Goal: Transaction & Acquisition: Download file/media

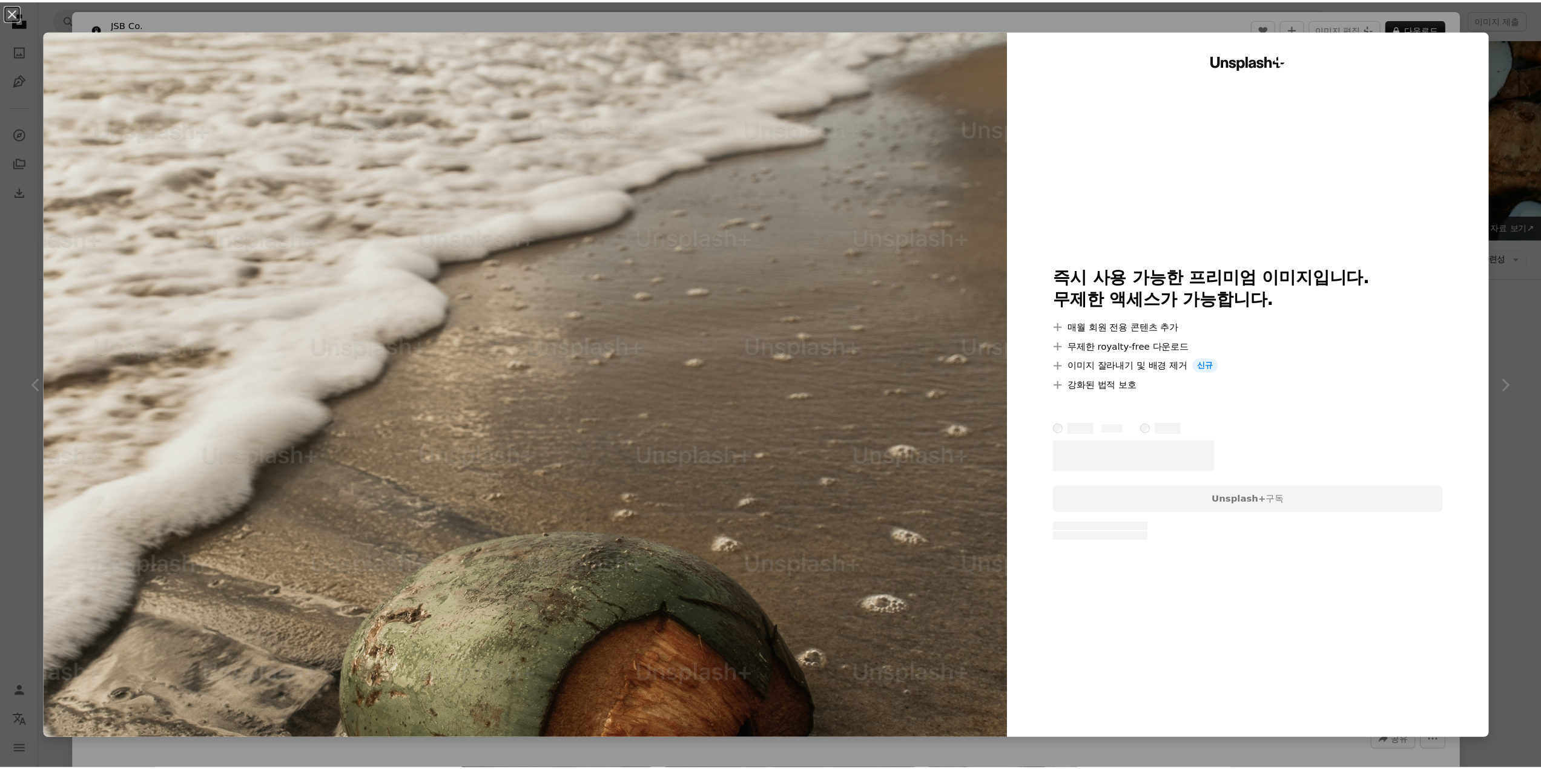
scroll to position [3572, 0]
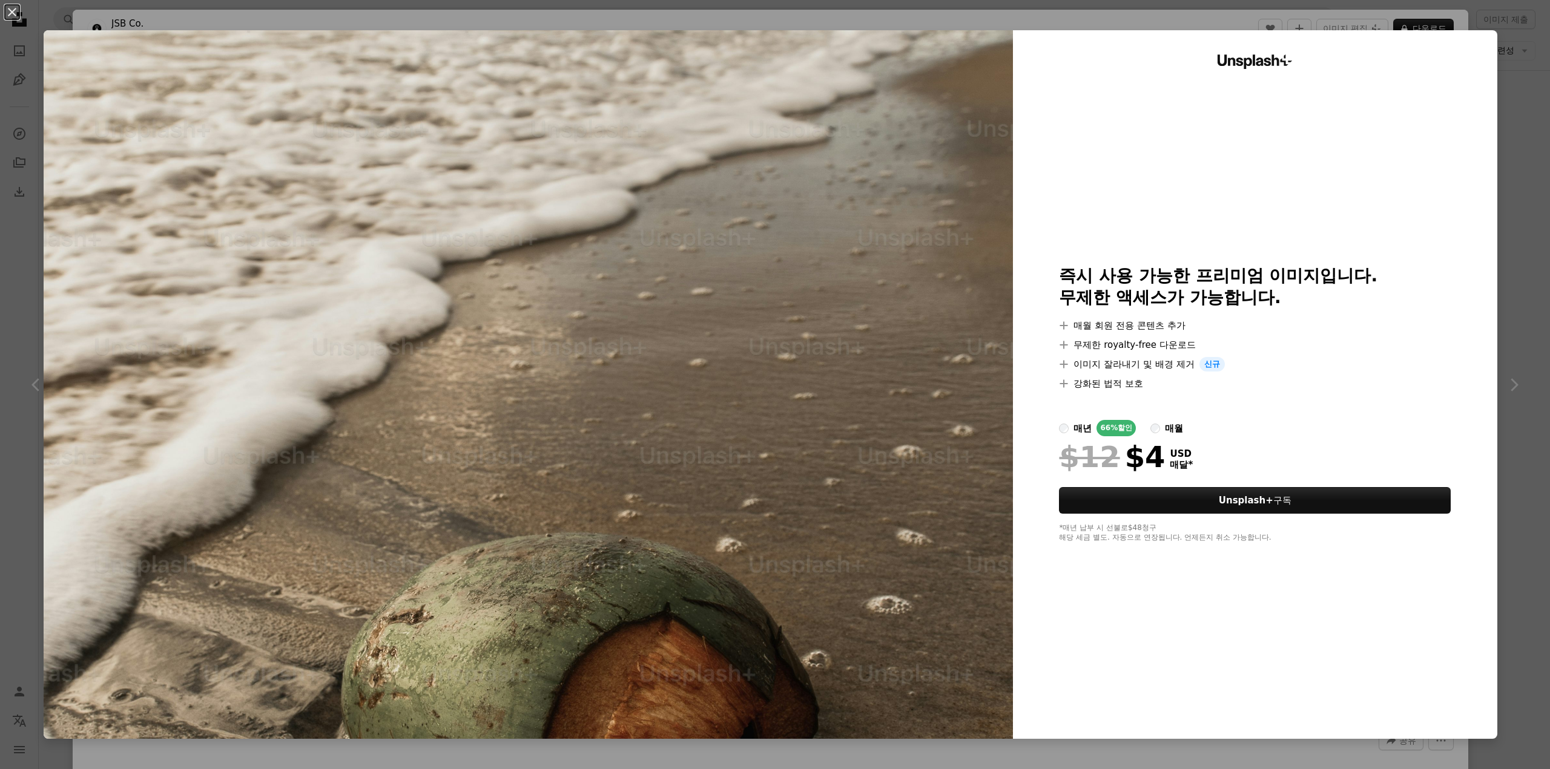
click at [1503, 38] on div "An X shape Unsplash+ 즉시 사용 가능한 프리미엄 이미지입니다. 무제한 액세스가 가능합니다. A plus sign 매월 회원 전…" at bounding box center [775, 384] width 1550 height 769
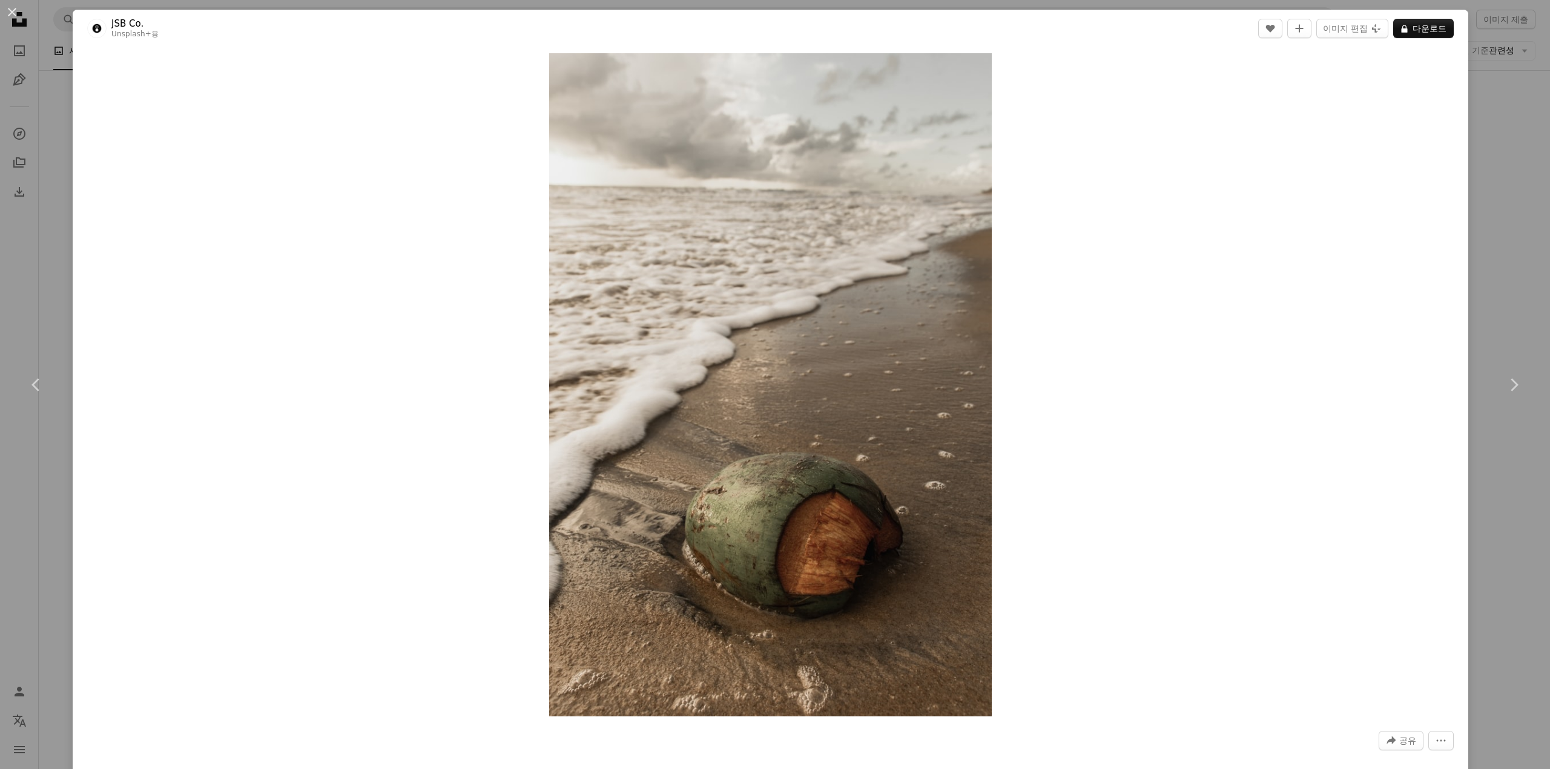
click at [1499, 88] on div "An X shape Chevron left Chevron right JSB Co. Unsplash+ 용 A heart A plus sign 이…" at bounding box center [775, 384] width 1550 height 769
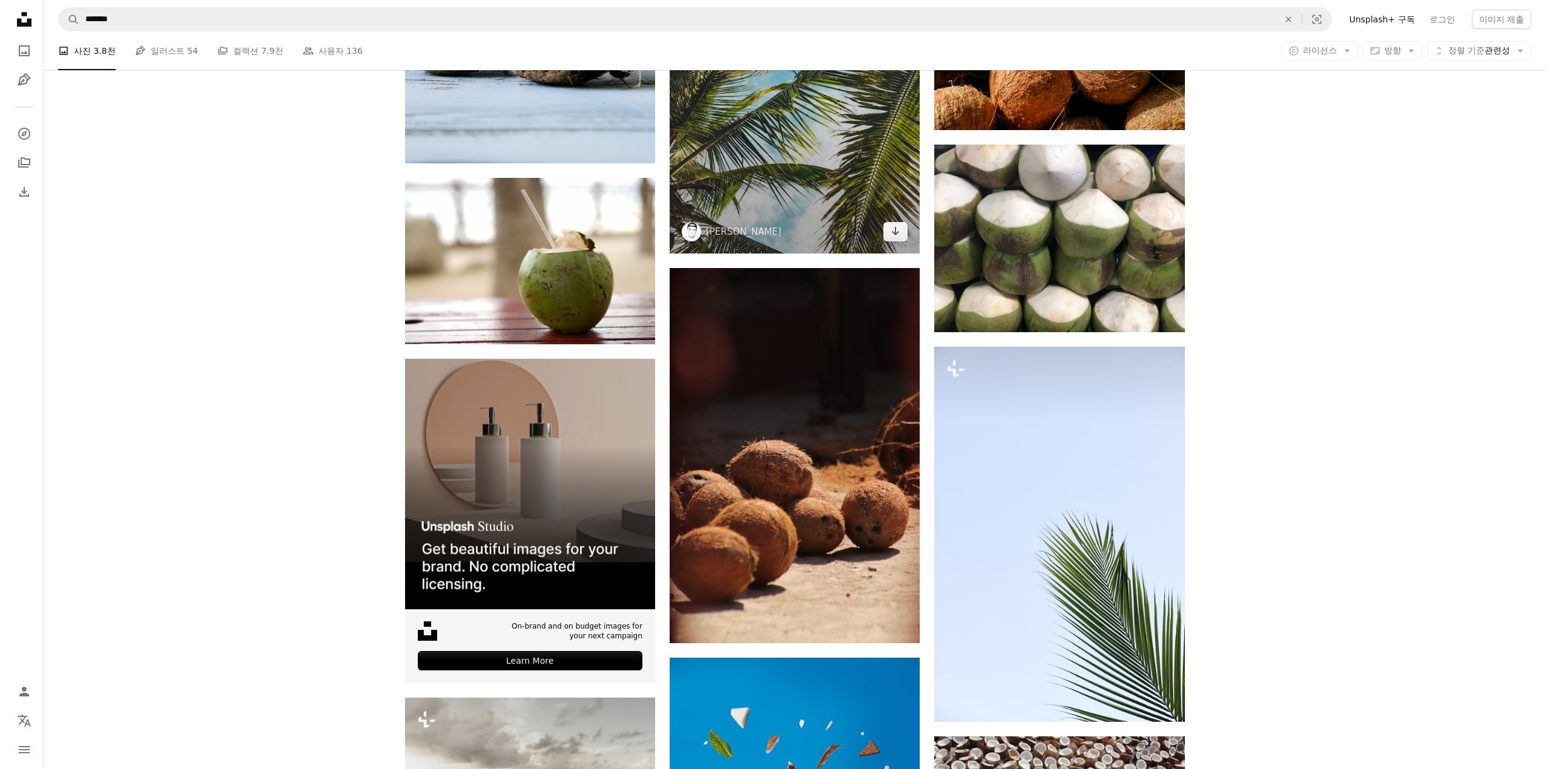
scroll to position [2846, 0]
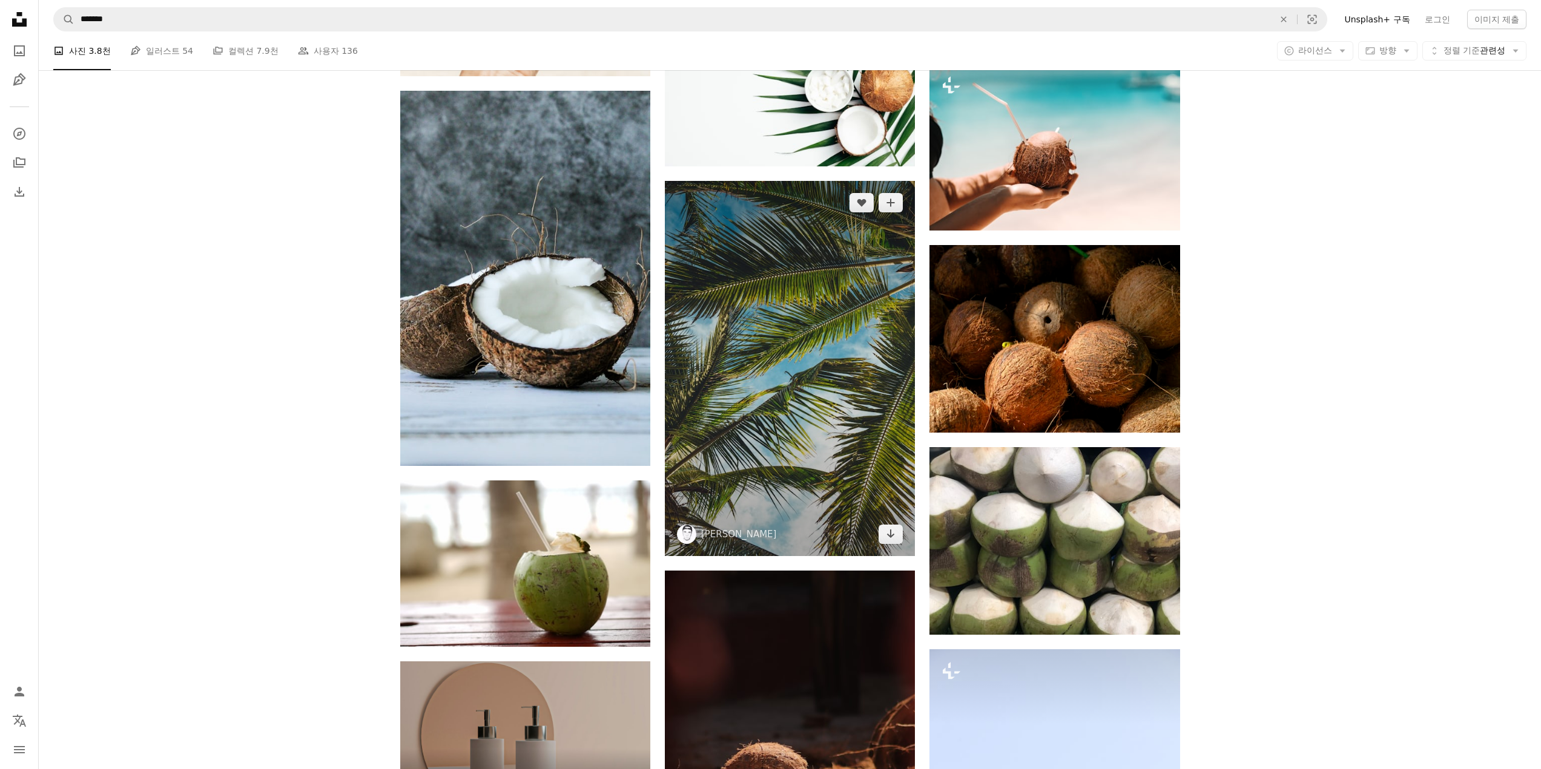
click at [870, 277] on img at bounding box center [790, 368] width 250 height 375
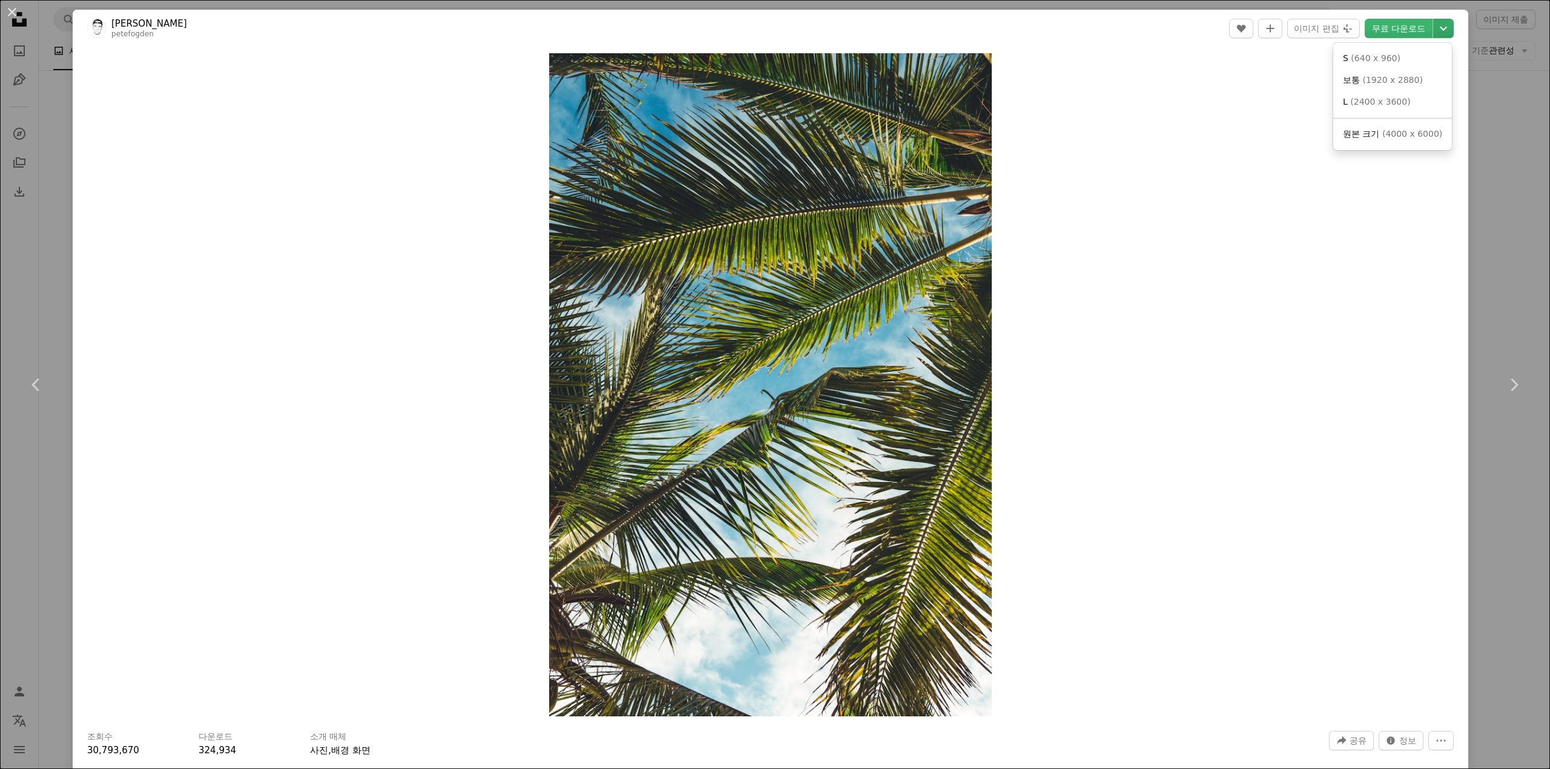
click at [1434, 28] on icon "Chevron down" at bounding box center [1443, 28] width 19 height 15
click at [1405, 59] on link "S ( 640 x 960 )" at bounding box center [1392, 59] width 109 height 22
